Goal: Task Accomplishment & Management: Manage account settings

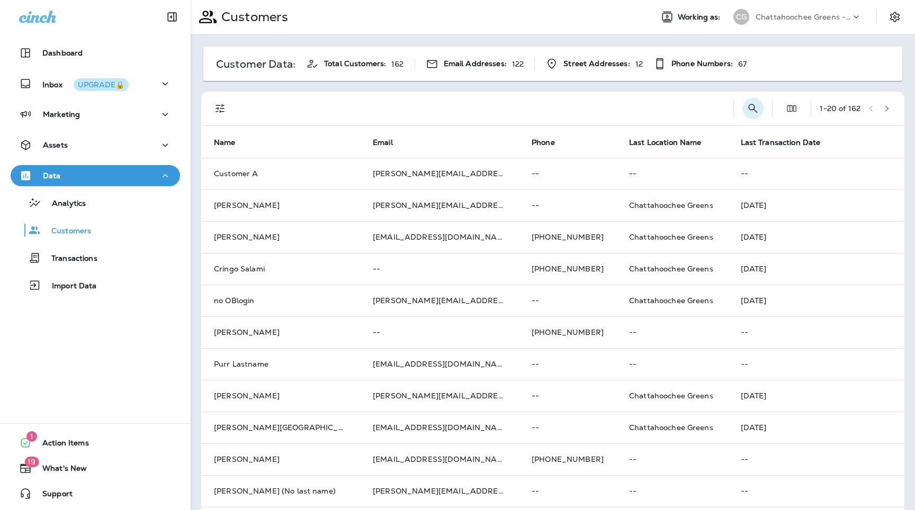
click at [752, 111] on icon "Search Customers" at bounding box center [753, 108] width 9 height 9
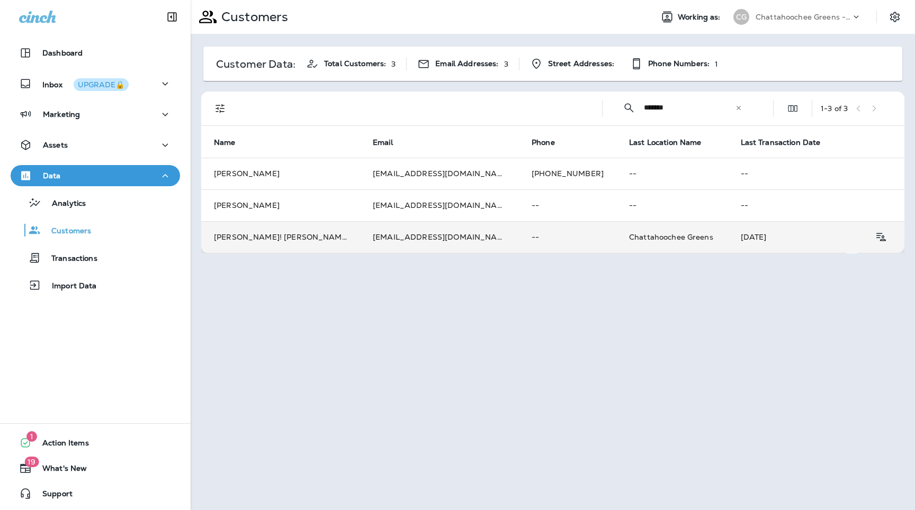
type input "*******"
click at [519, 245] on td "--" at bounding box center [567, 237] width 97 height 32
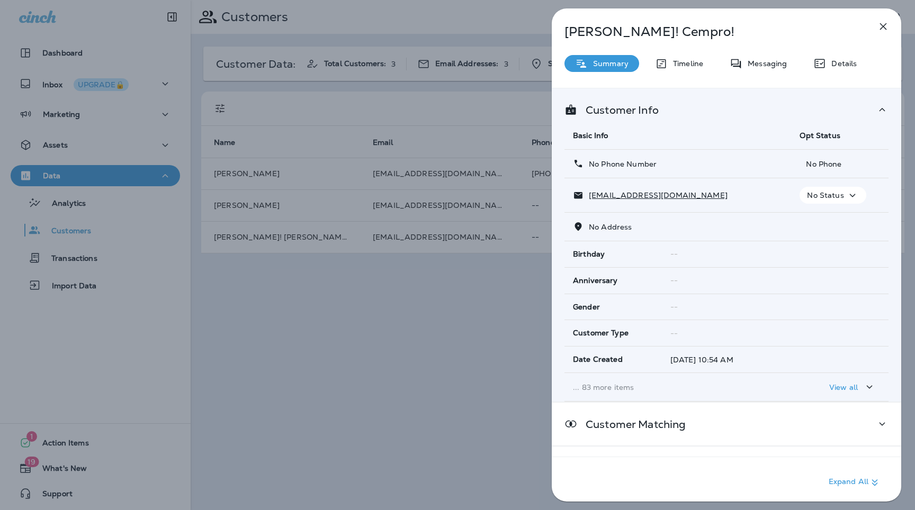
click at [608, 390] on p "... 83 more items" at bounding box center [678, 387] width 210 height 8
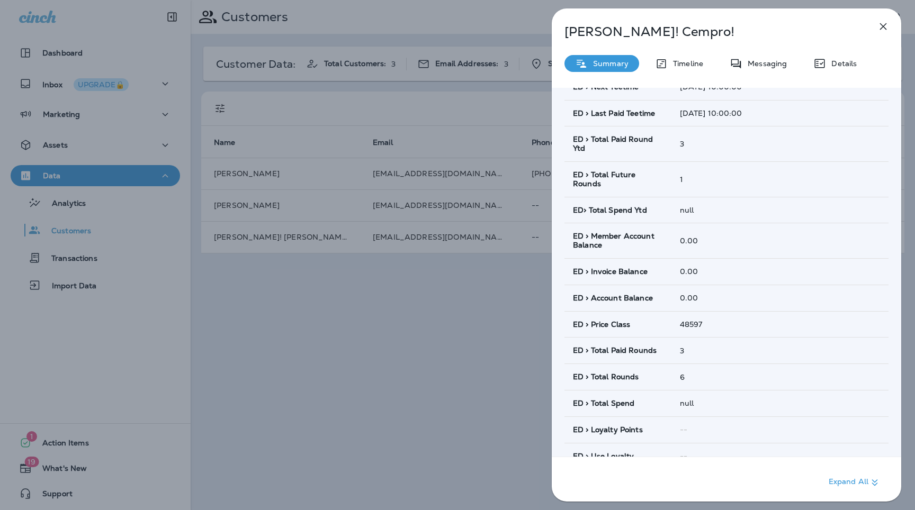
scroll to position [590, 0]
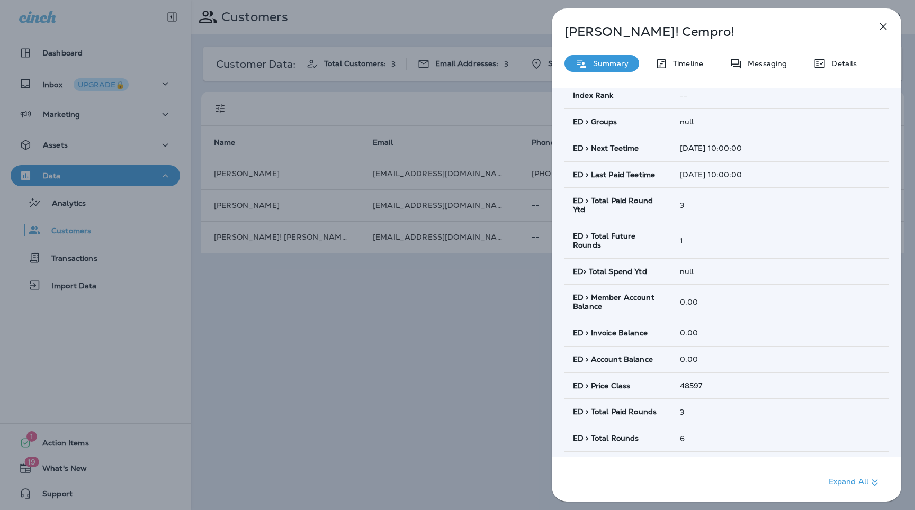
click at [881, 35] on button "button" at bounding box center [883, 26] width 21 height 21
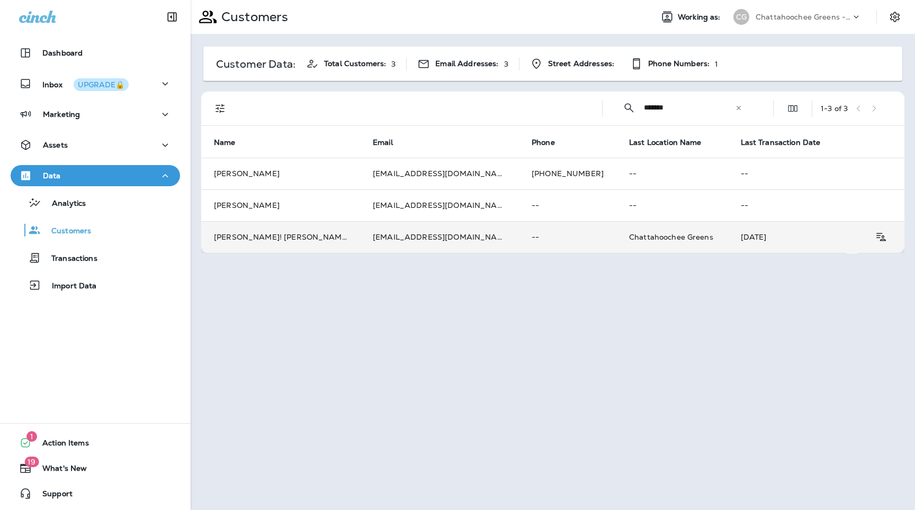
click at [532, 240] on p "--" at bounding box center [568, 237] width 72 height 8
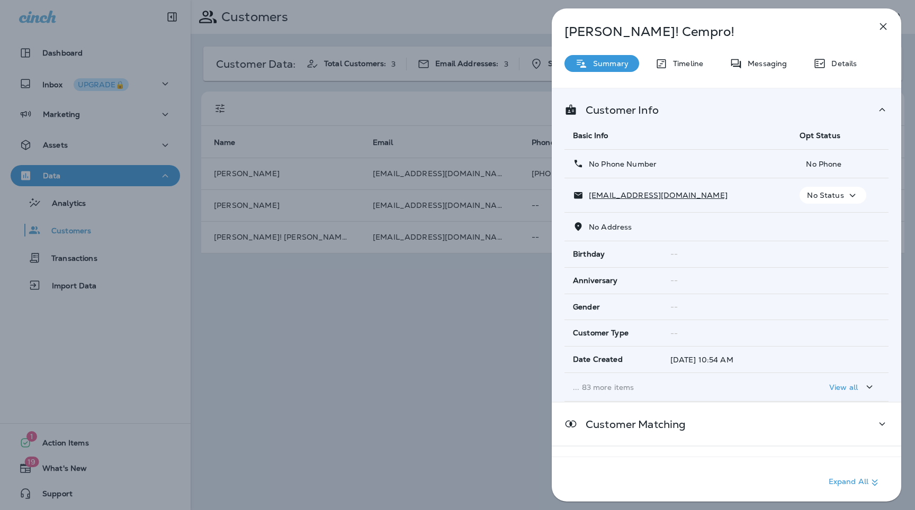
click at [613, 388] on p "... 83 more items" at bounding box center [678, 387] width 210 height 8
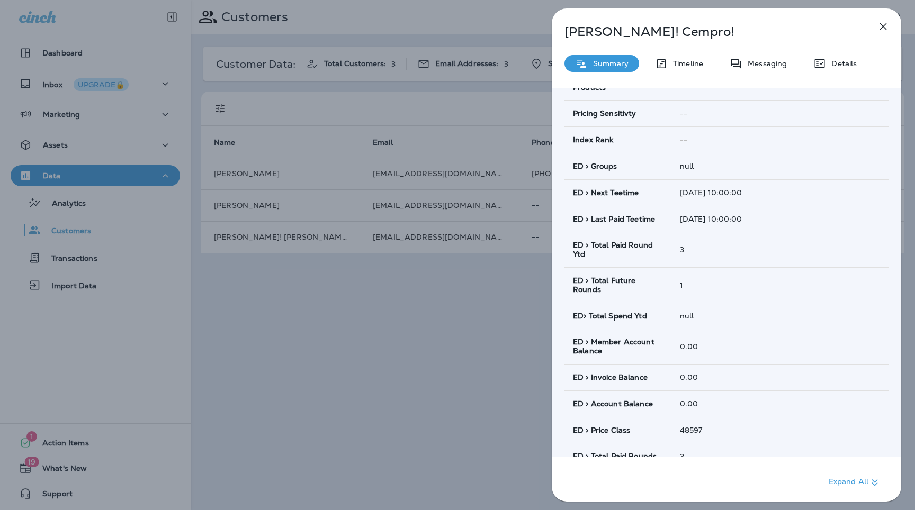
scroll to position [676, 0]
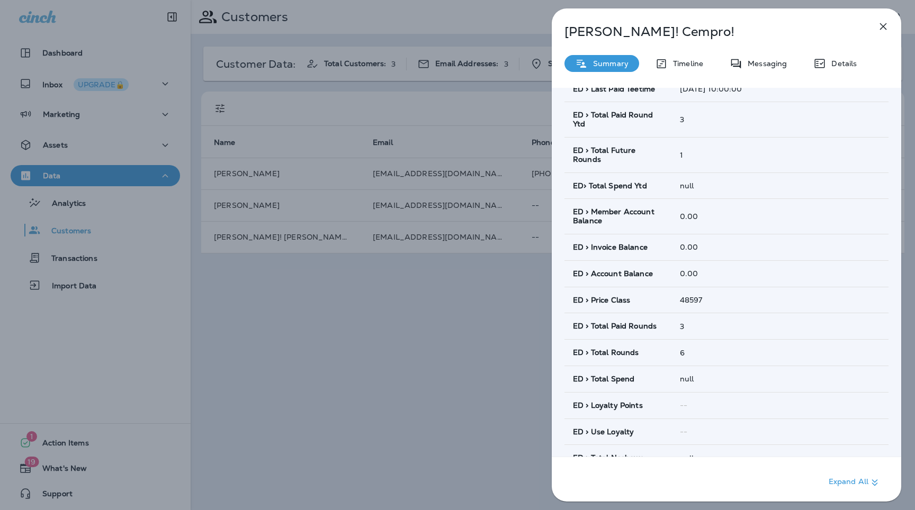
click at [341, 101] on div "[PERSON_NAME]! [PERSON_NAME]! Summary Timeline Messaging Details Customer Info …" at bounding box center [457, 255] width 915 height 510
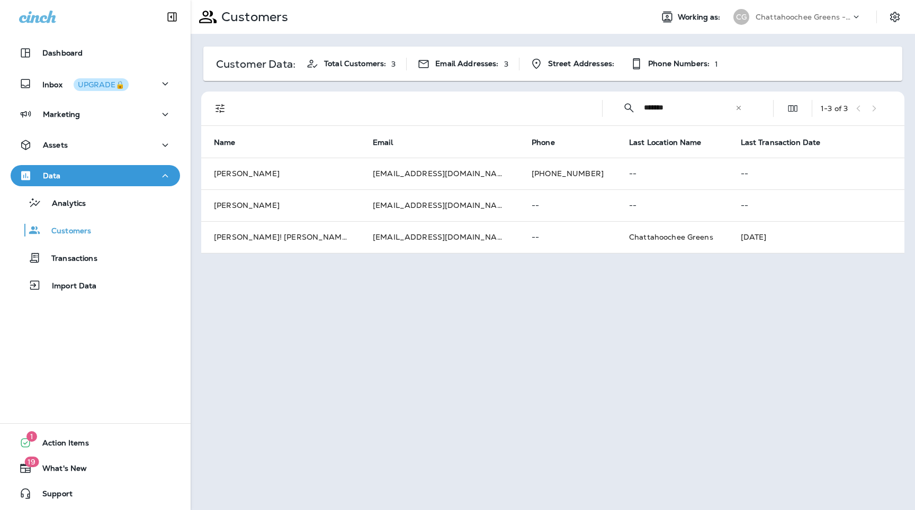
click at [742, 110] on icon at bounding box center [738, 107] width 7 height 7
click at [710, 110] on input "text" at bounding box center [699, 108] width 110 height 28
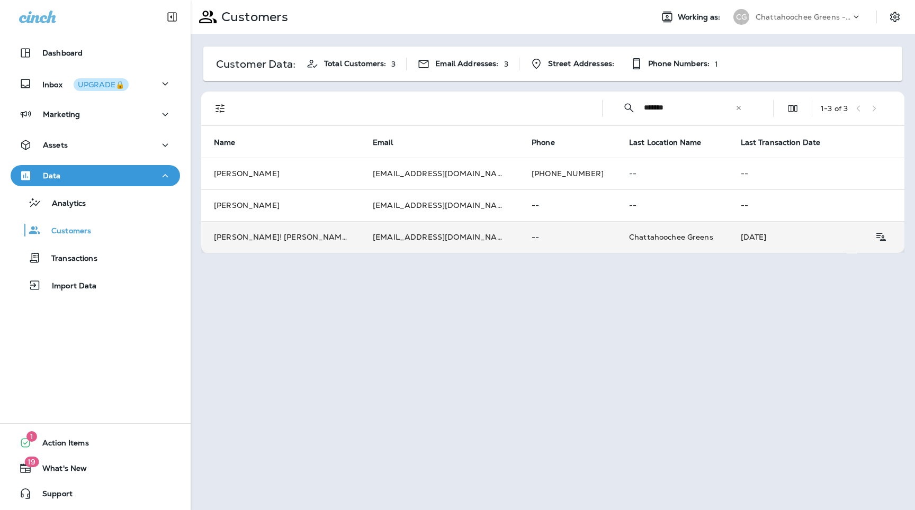
type input "*******"
click at [327, 241] on td "[PERSON_NAME]! [PERSON_NAME]!" at bounding box center [280, 237] width 159 height 32
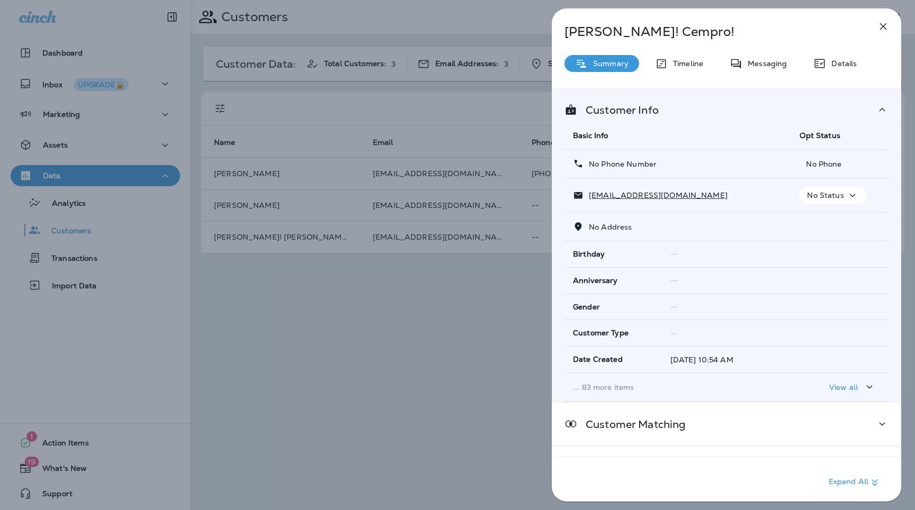
click at [624, 395] on td "... 83 more items" at bounding box center [678, 387] width 227 height 29
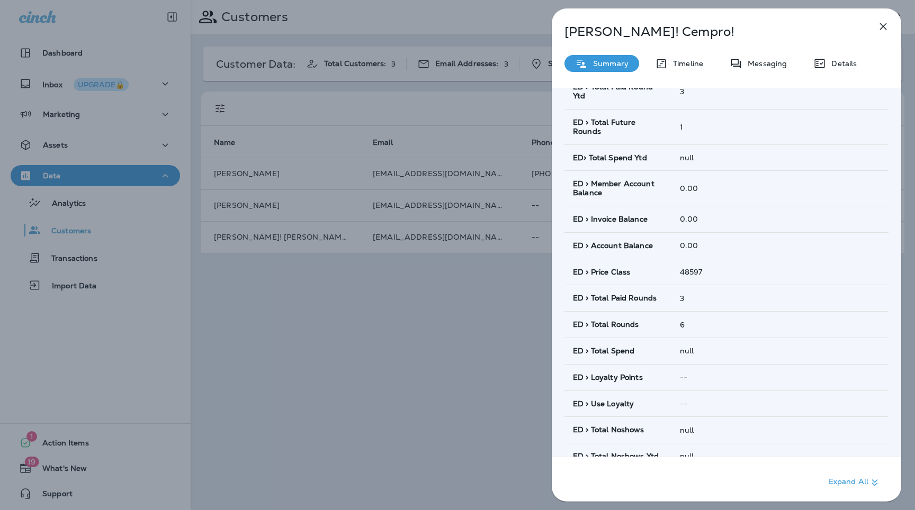
scroll to position [705, 0]
